Goal: Information Seeking & Learning: Learn about a topic

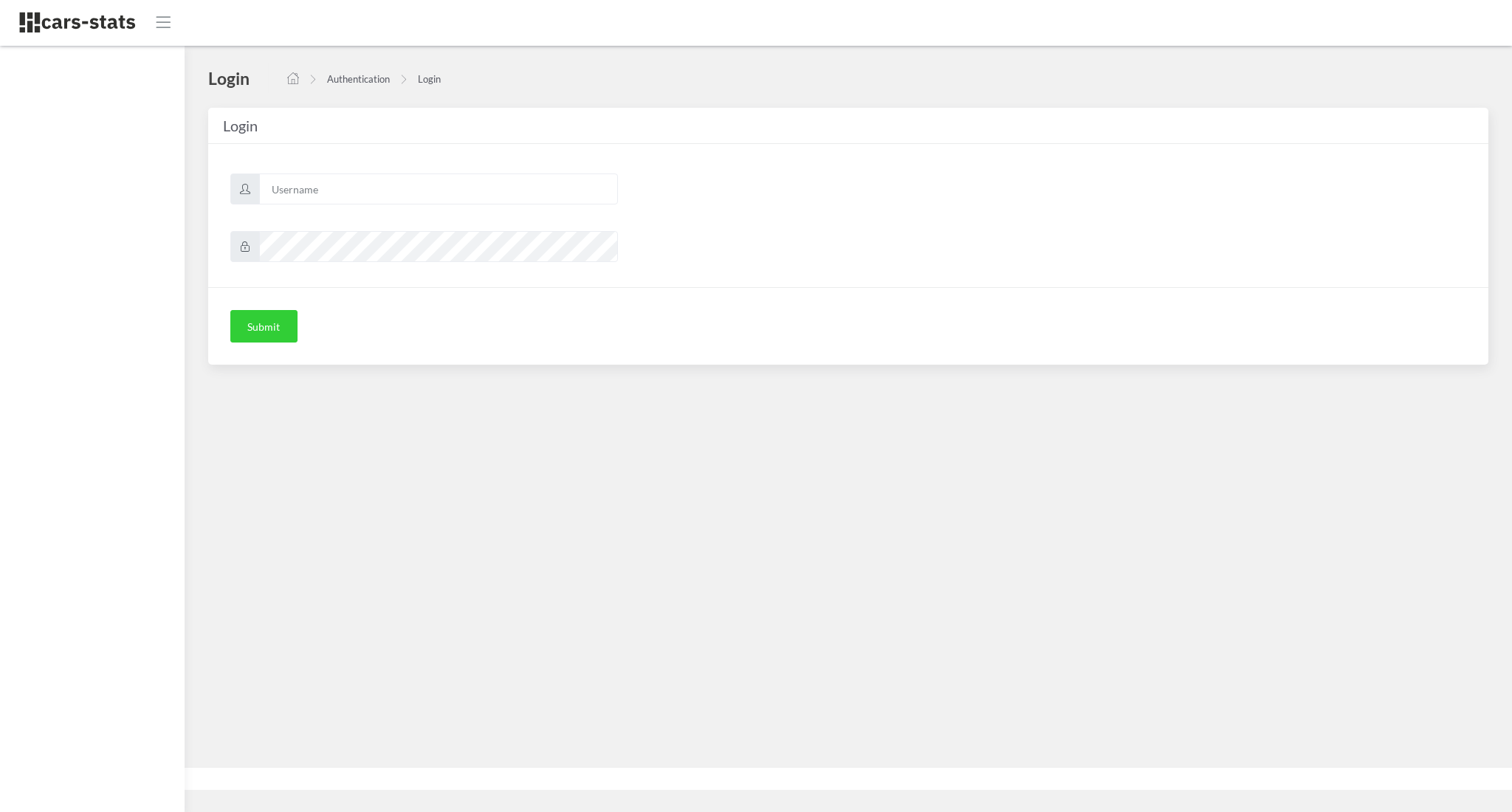
scroll to position [14, 14]
type input "awt"
click at [263, 330] on button "Submit" at bounding box center [264, 326] width 67 height 33
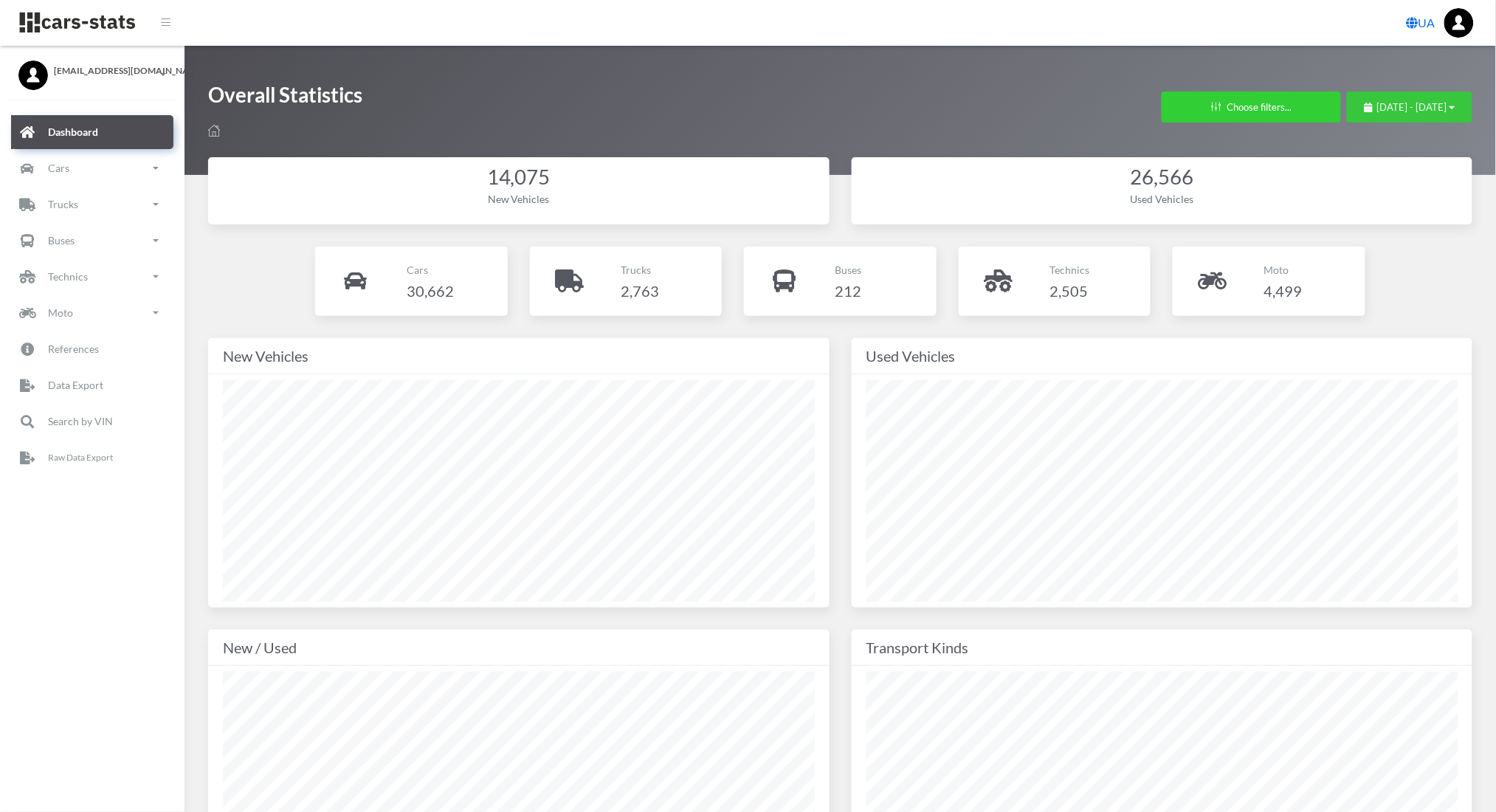
click at [1377, 102] on span "September 8, 2025 - October 8, 2025" at bounding box center [1412, 108] width 70 height 12
click at [1379, 208] on li "This Month" at bounding box center [1403, 200] width 103 height 23
click at [98, 159] on link "Cars" at bounding box center [92, 168] width 162 height 34
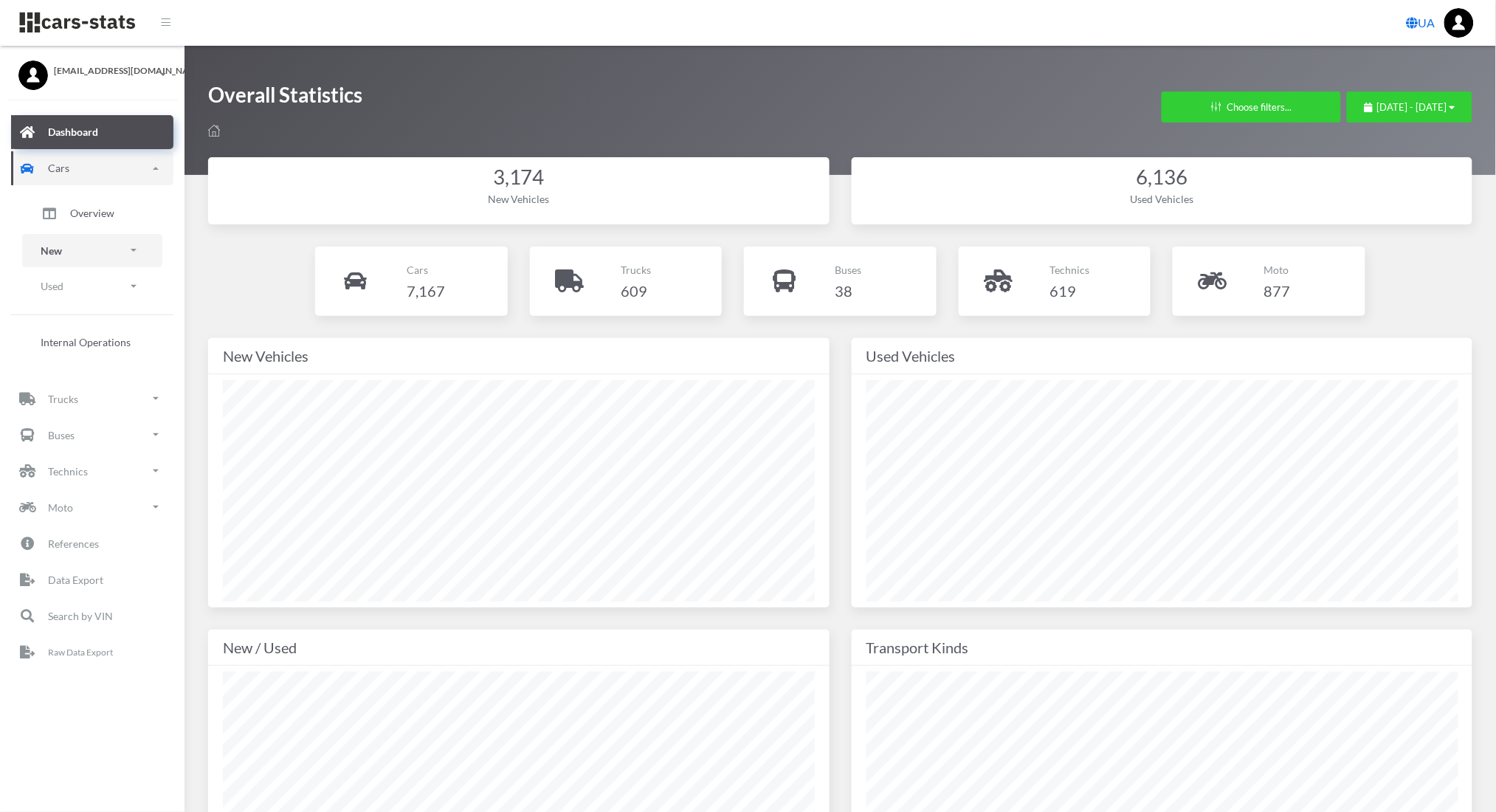
click at [52, 250] on p "New" at bounding box center [52, 251] width 21 height 18
click at [90, 289] on span "Brands" at bounding box center [86, 292] width 33 height 15
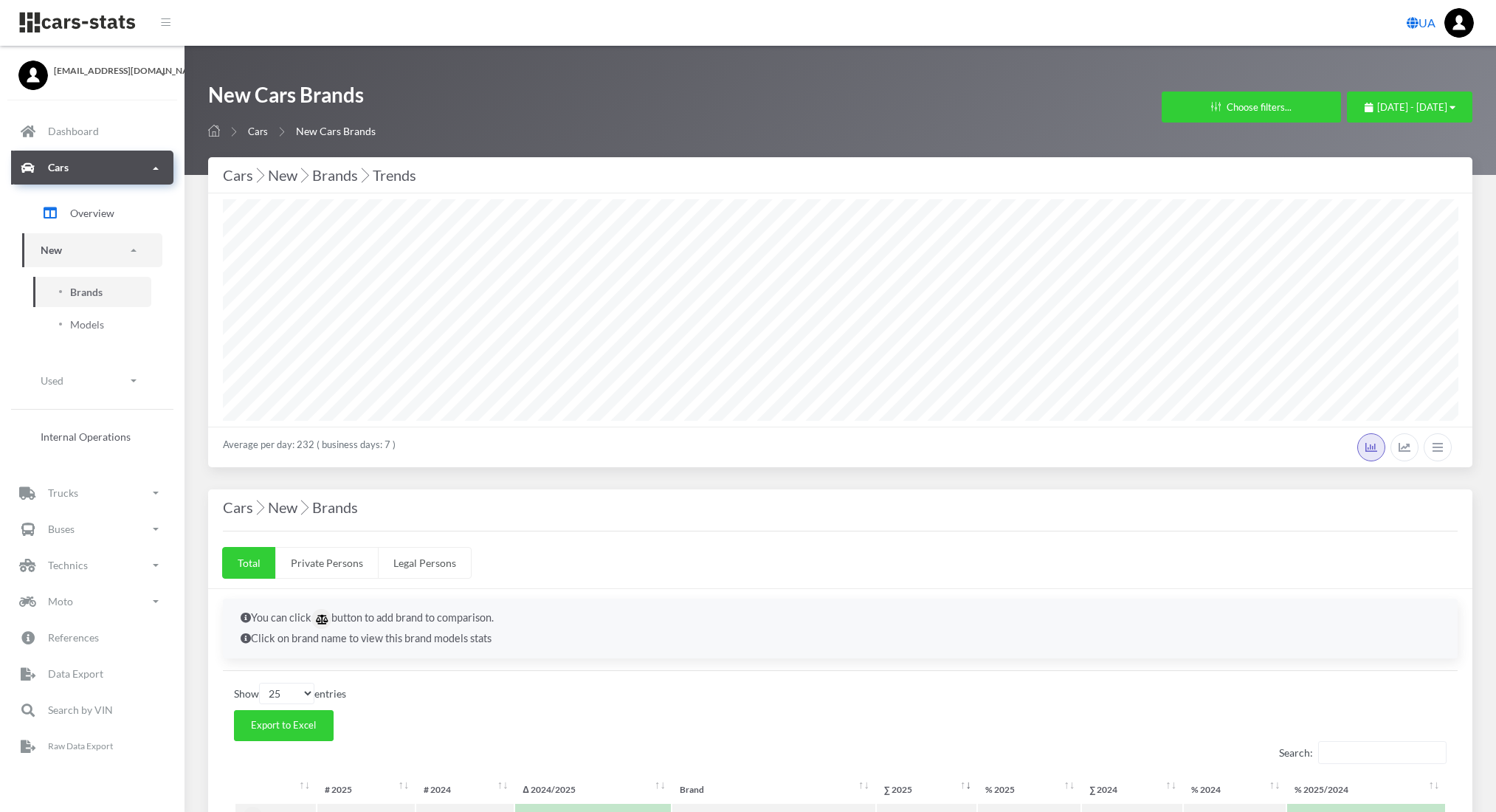
select select "25"
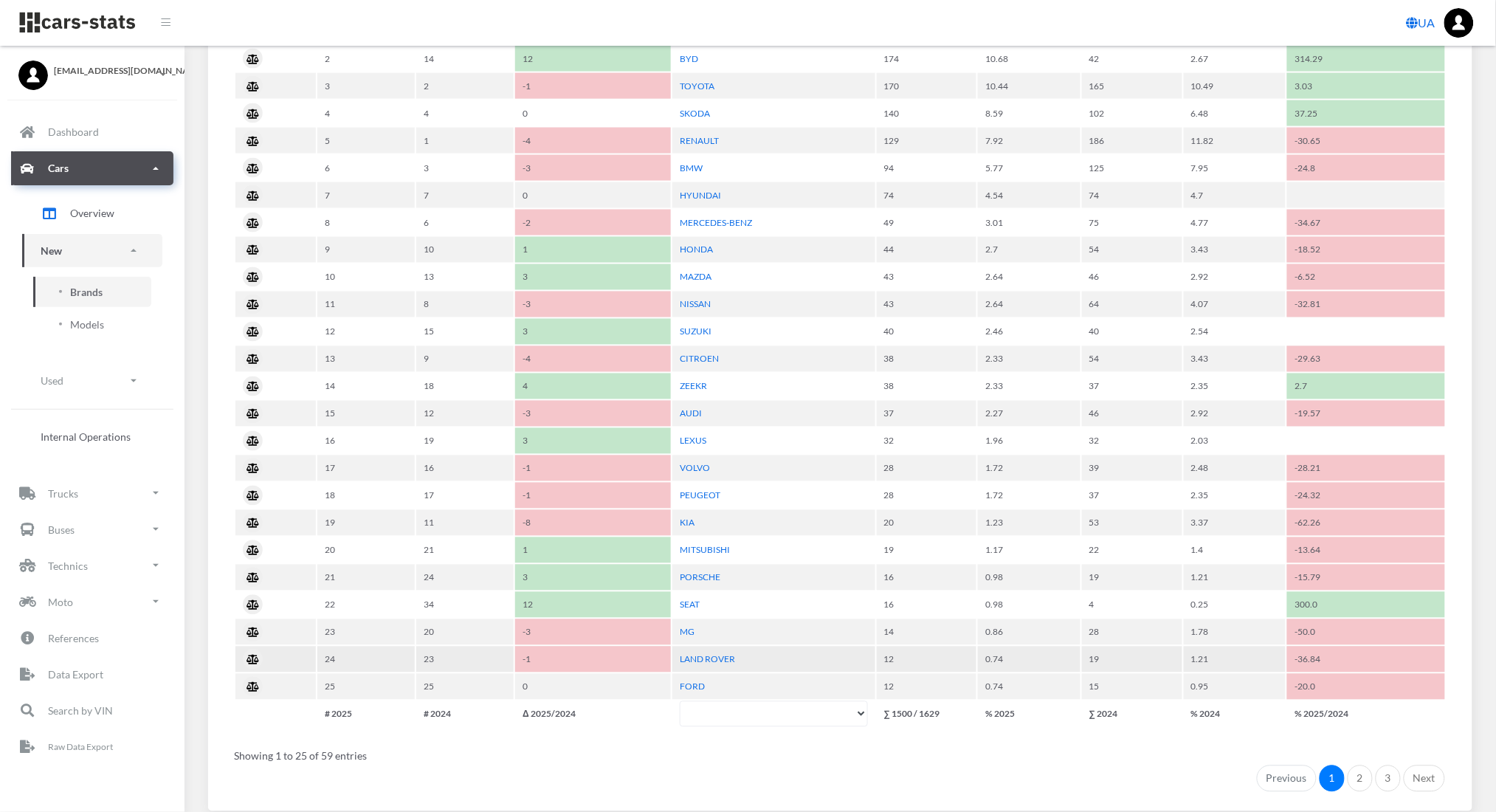
scroll to position [784, 0]
